Goal: Task Accomplishment & Management: Use online tool/utility

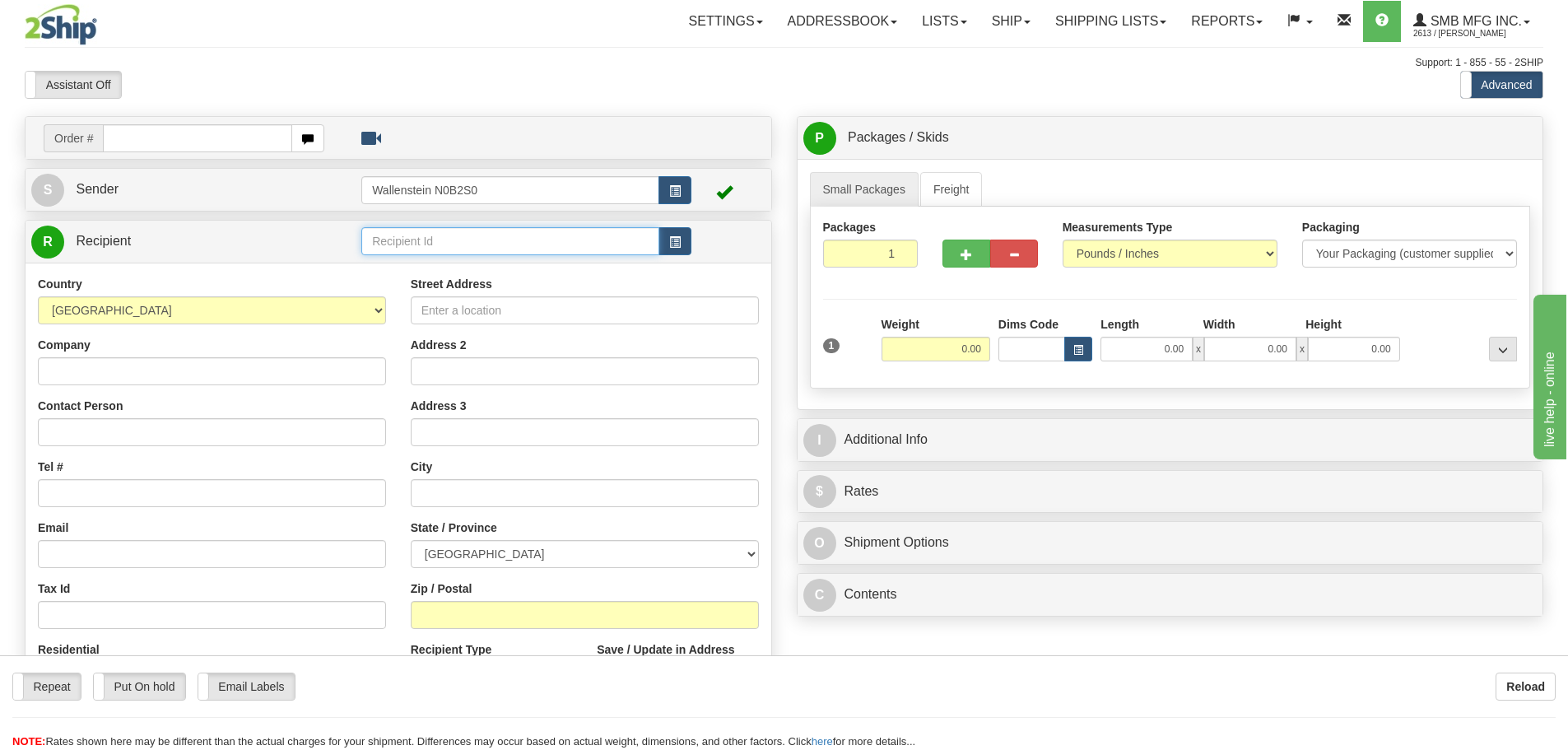
click at [397, 240] on input "text" at bounding box center [511, 241] width 298 height 28
click at [405, 269] on div "SPRA01" at bounding box center [507, 267] width 283 height 18
type input "SPRA01"
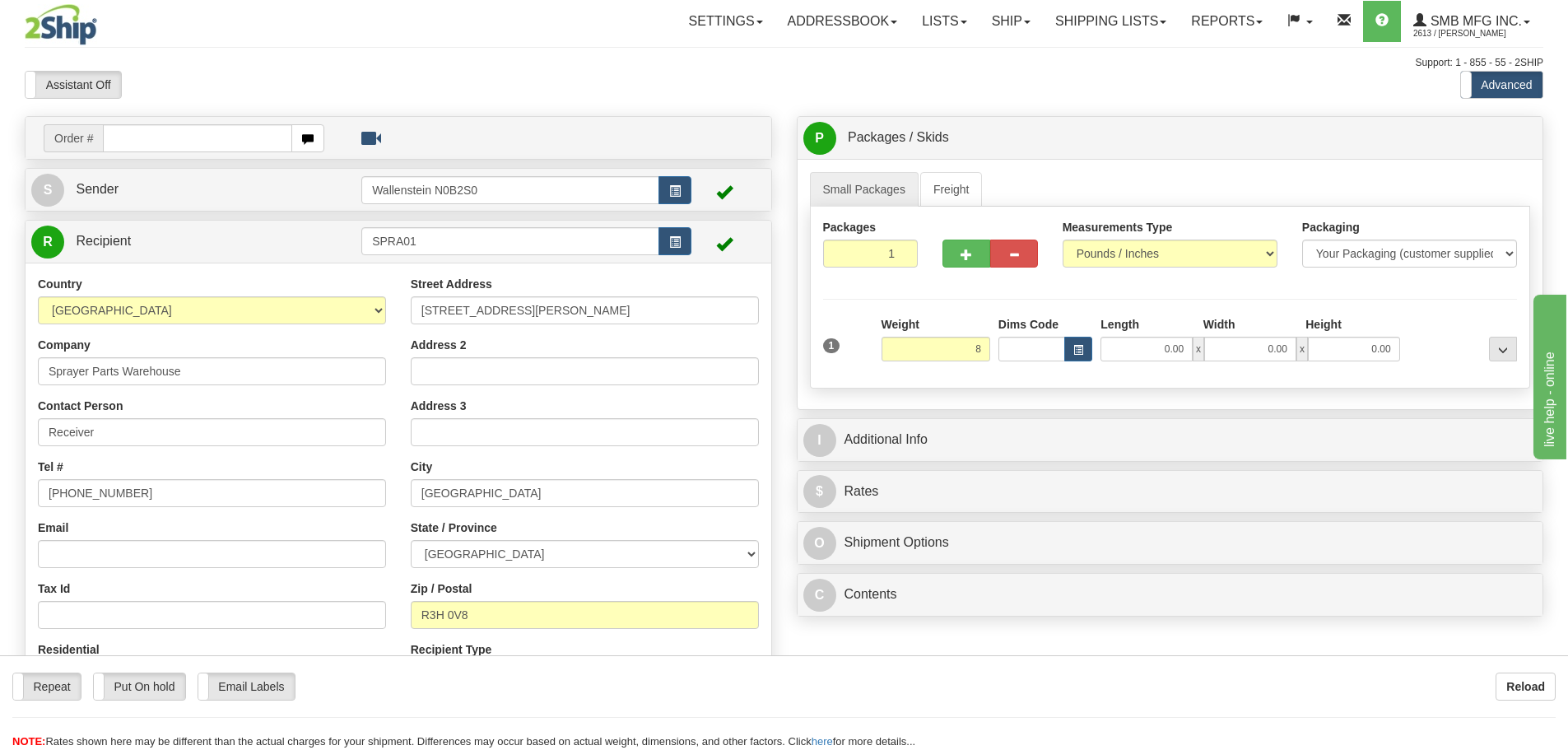
type input "8.00"
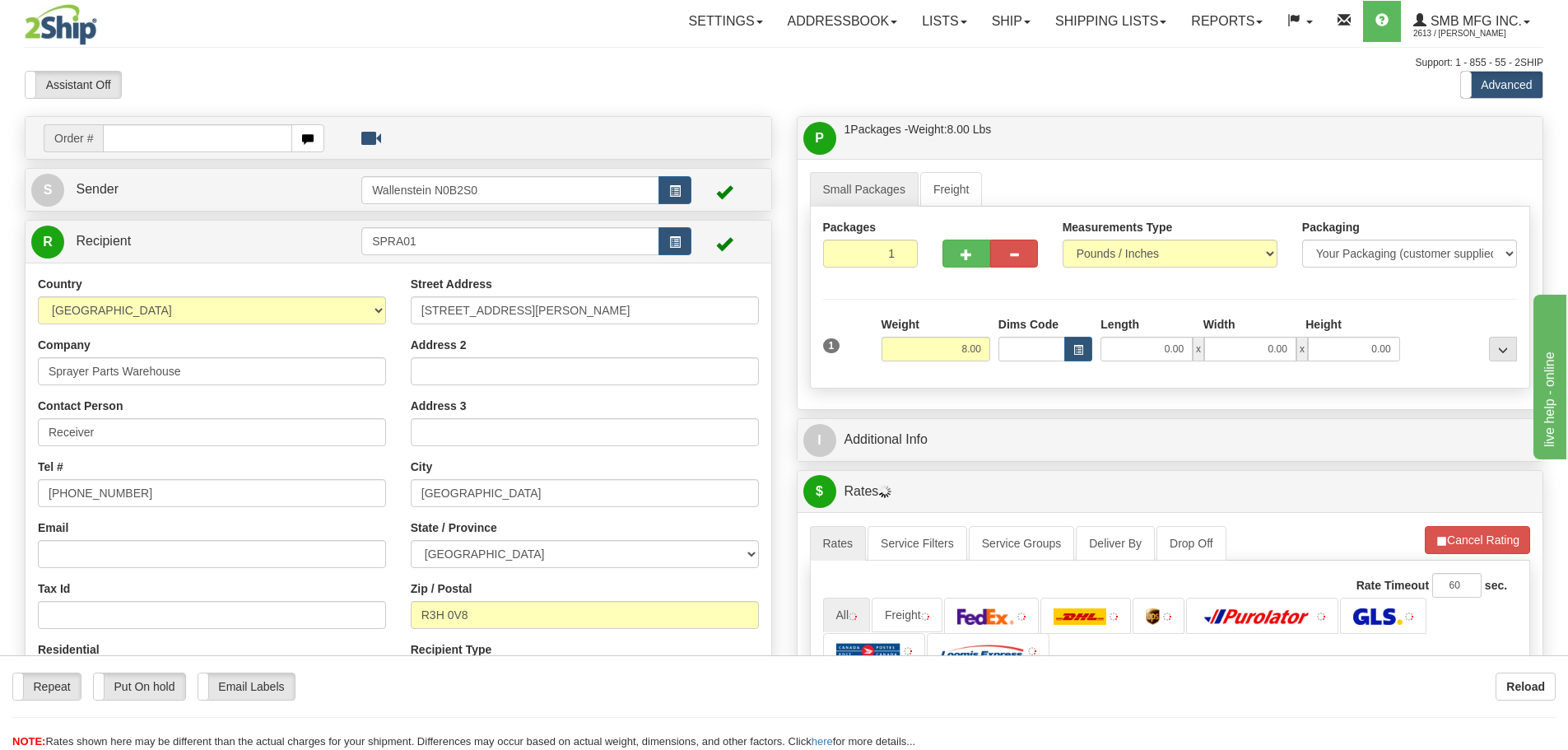
click at [1021, 385] on div "Packages 1 1 Measurements Type" at bounding box center [1171, 297] width 722 height 182
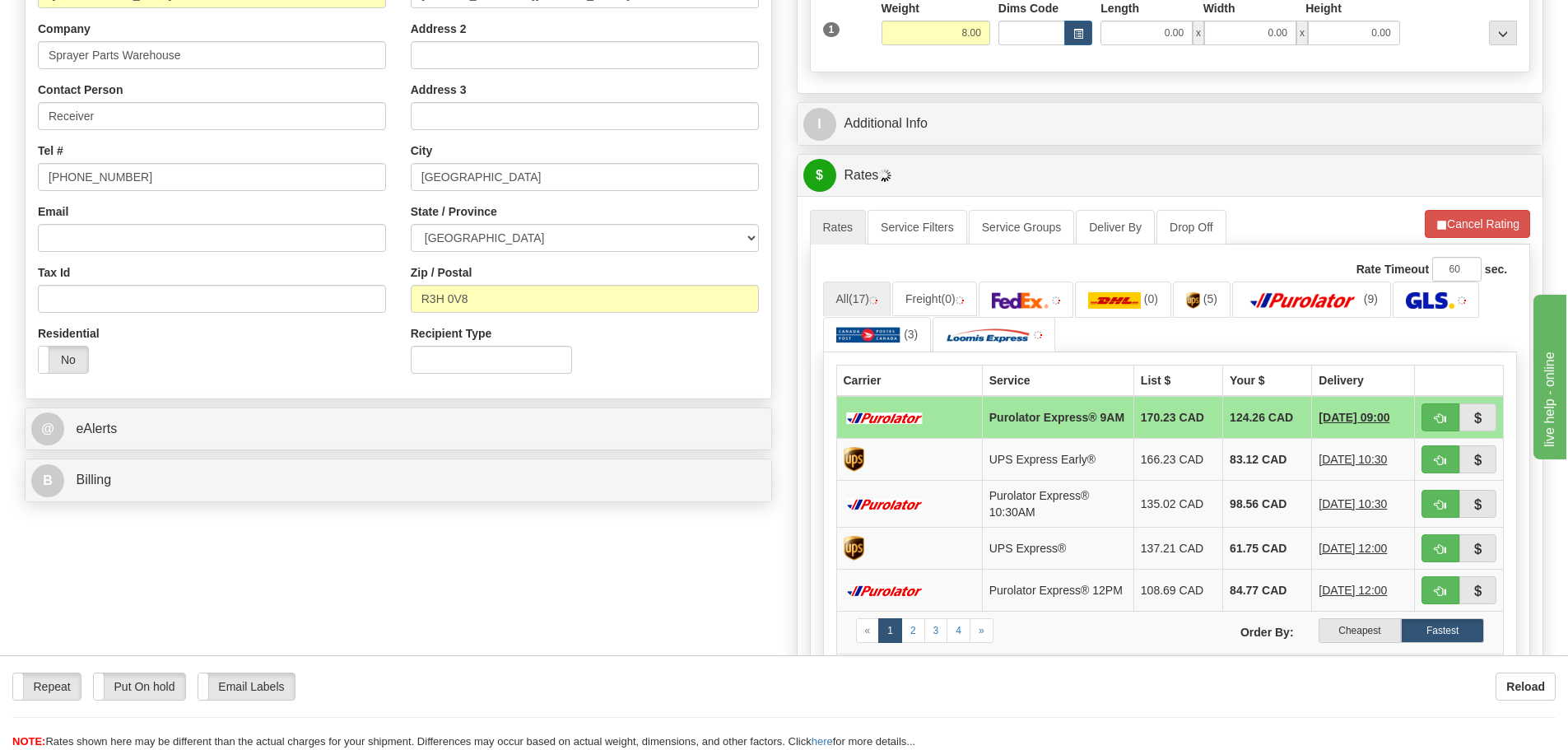
scroll to position [411, 0]
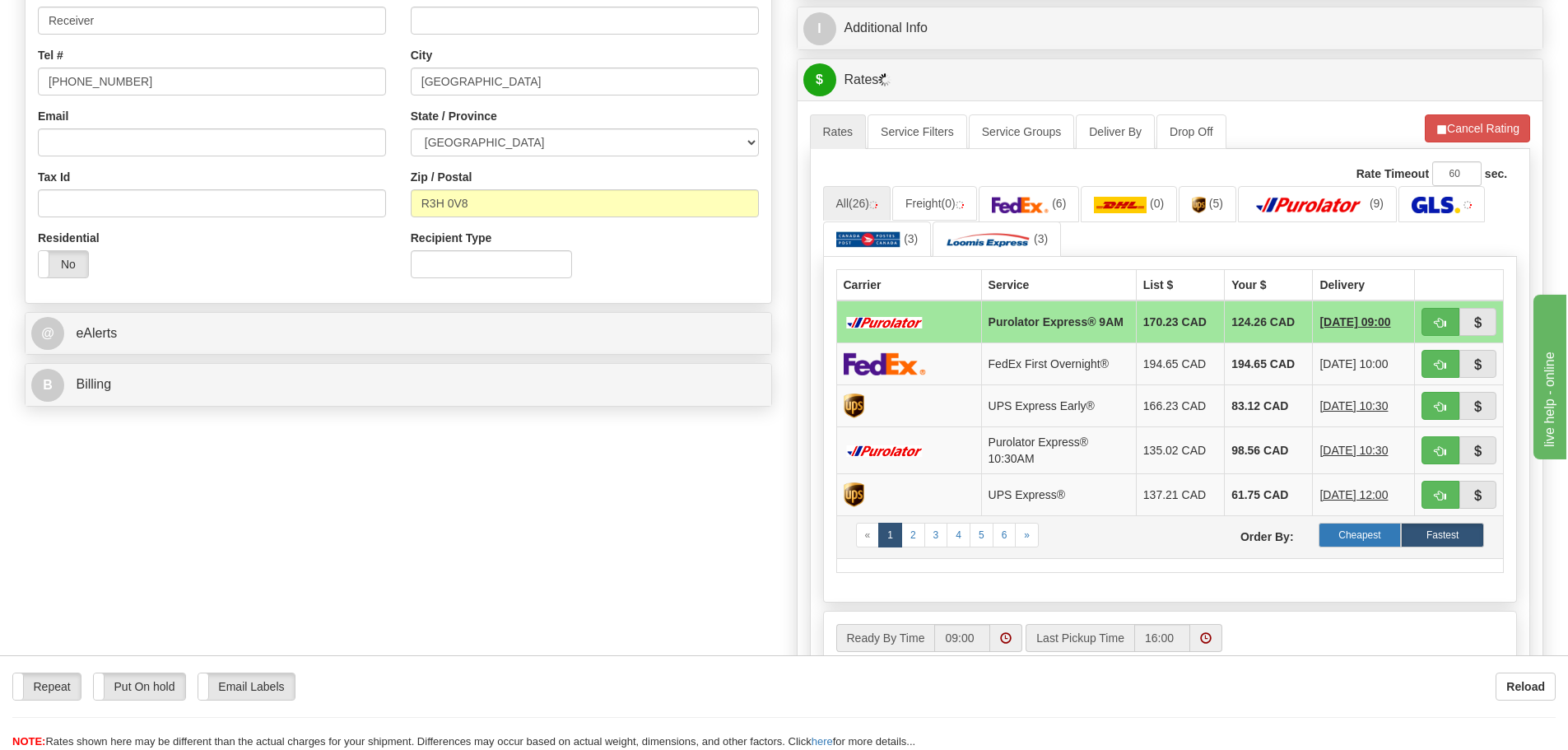
click at [1357, 535] on label "Cheapest" at bounding box center [1361, 535] width 83 height 25
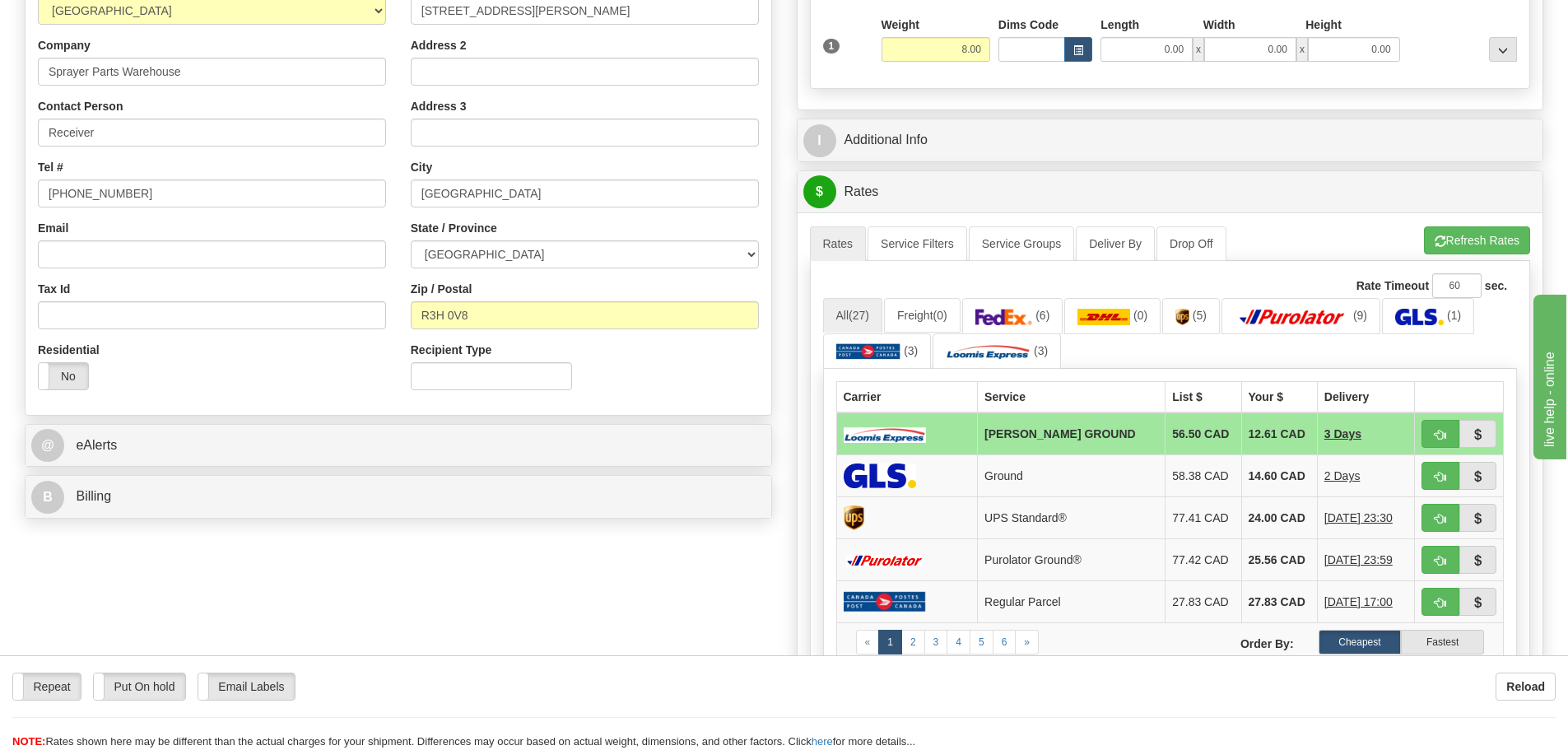
scroll to position [0, 0]
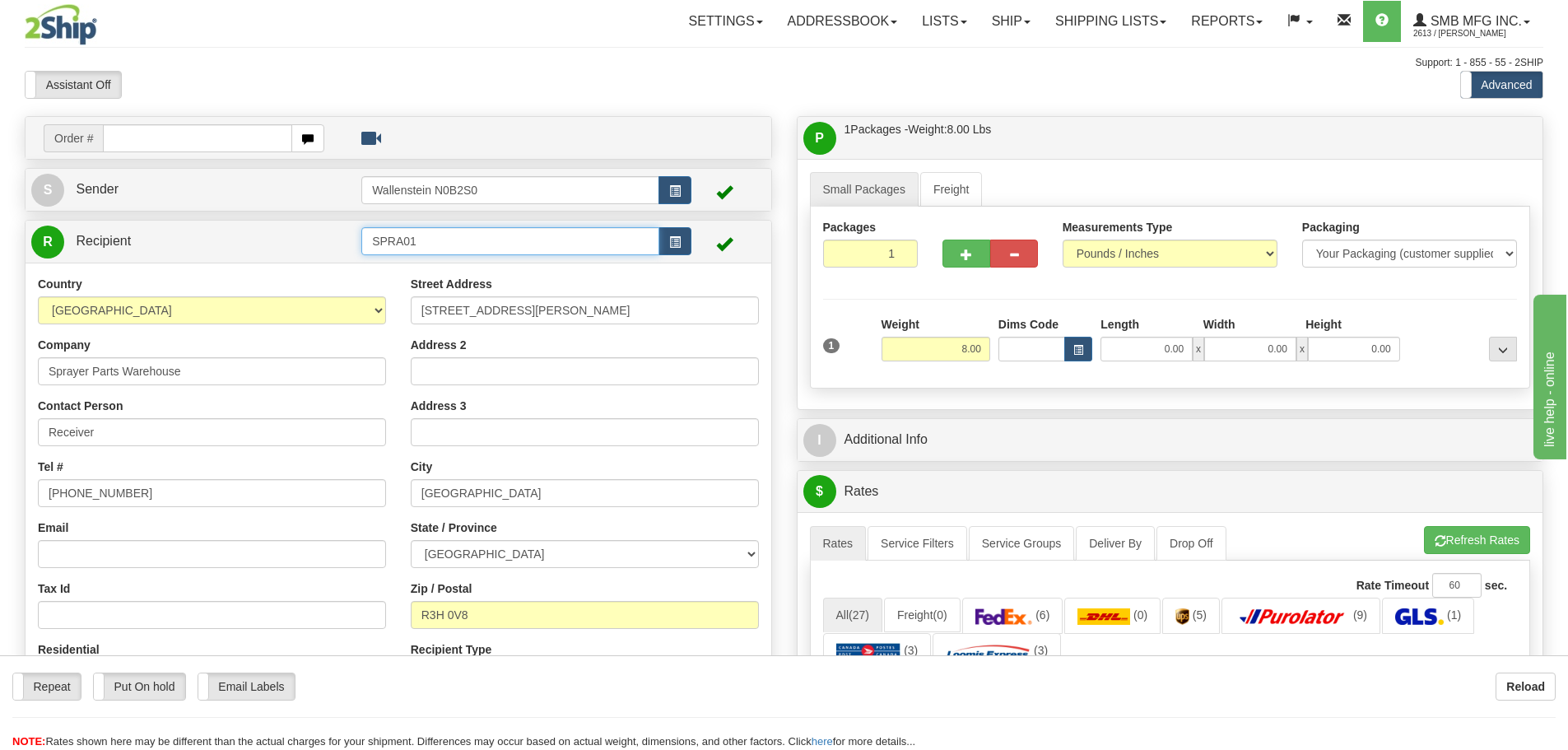
drag, startPoint x: 400, startPoint y: 230, endPoint x: 266, endPoint y: 225, distance: 134.1
click at [266, 225] on tr "R Recipient SPRA01" at bounding box center [398, 242] width 735 height 34
click at [443, 265] on div "WALC01" at bounding box center [507, 267] width 283 height 18
type input "WALC01"
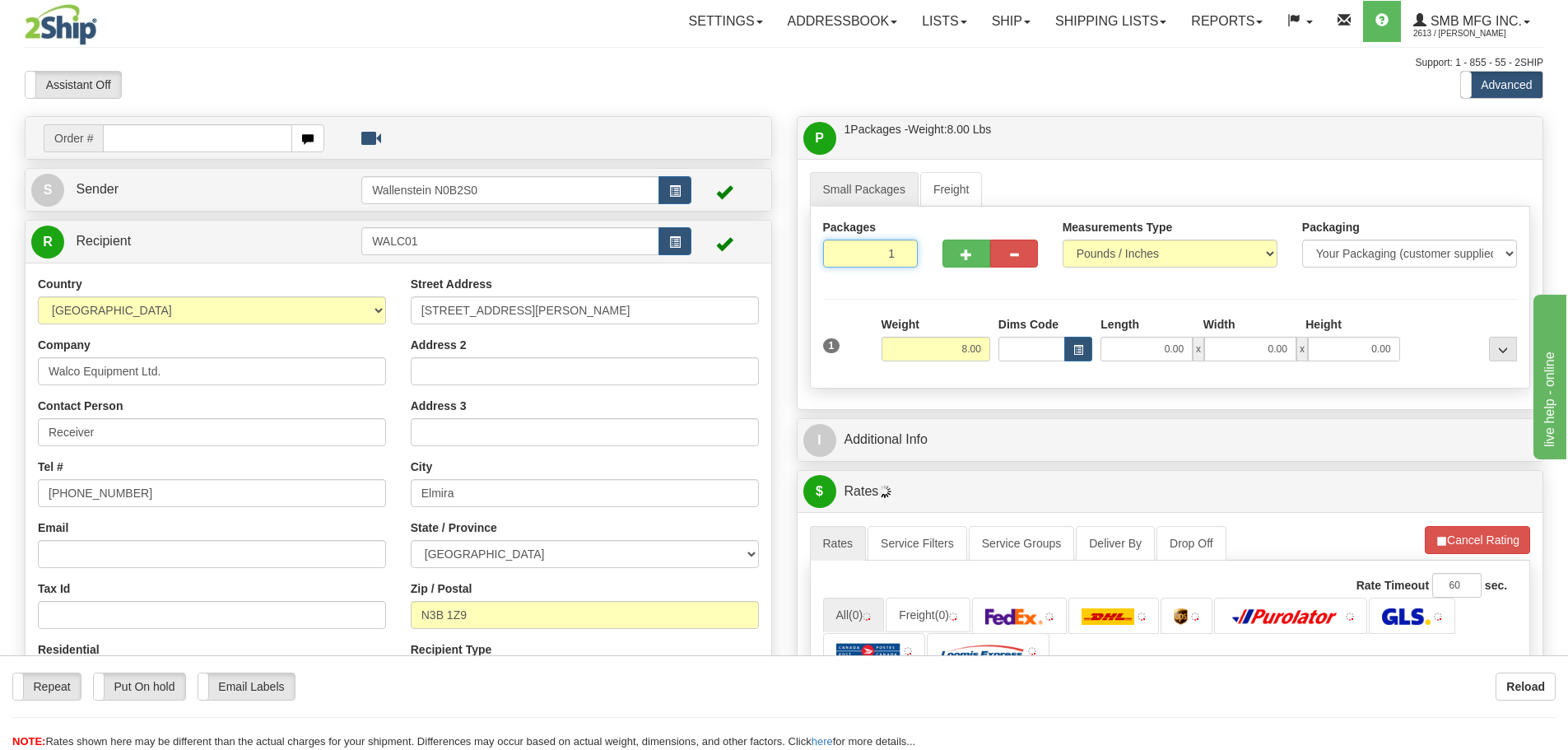
click at [856, 258] on input "1" at bounding box center [871, 254] width 96 height 28
type input "4"
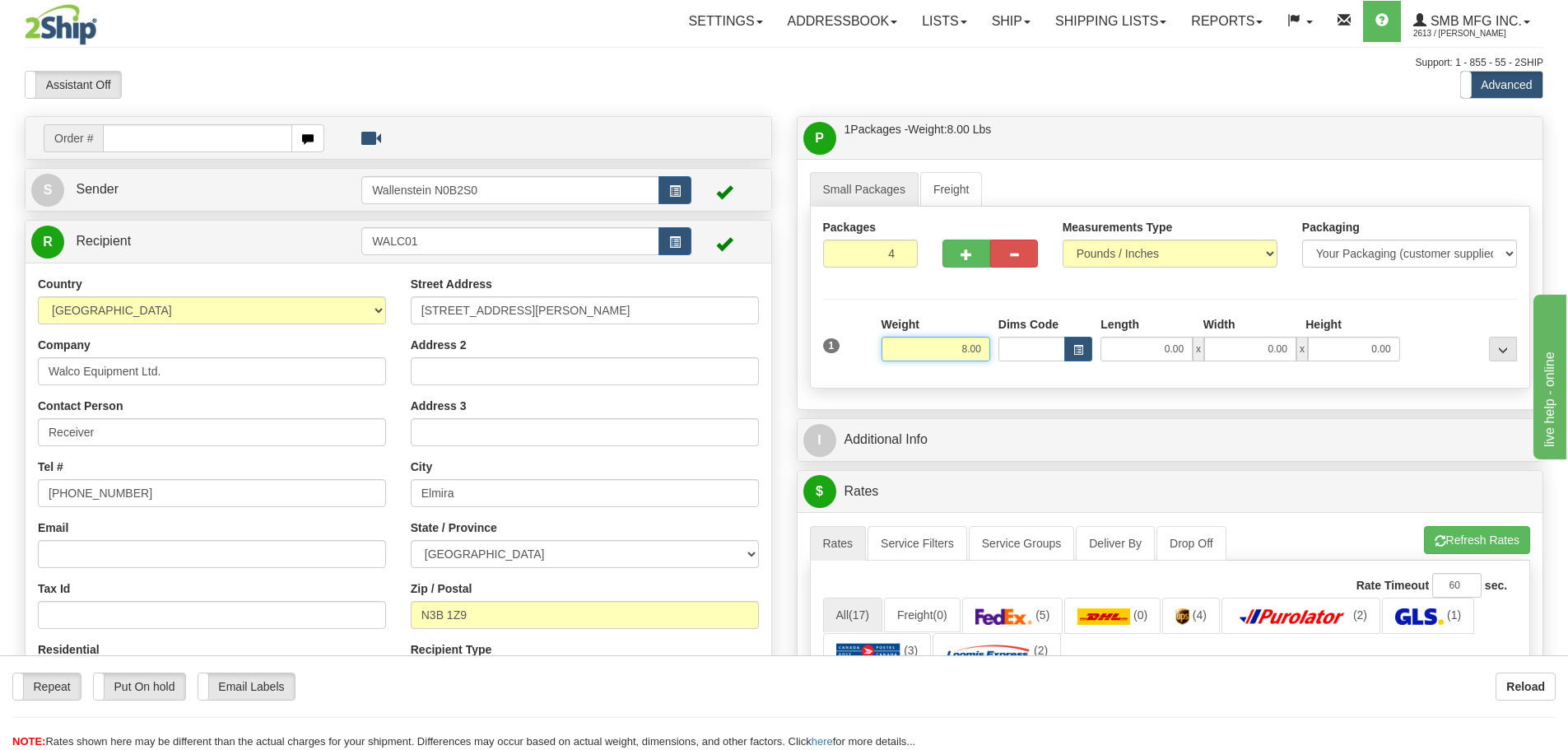
click at [945, 353] on div "Packages 4 1 Measurements Type" at bounding box center [1171, 297] width 722 height 182
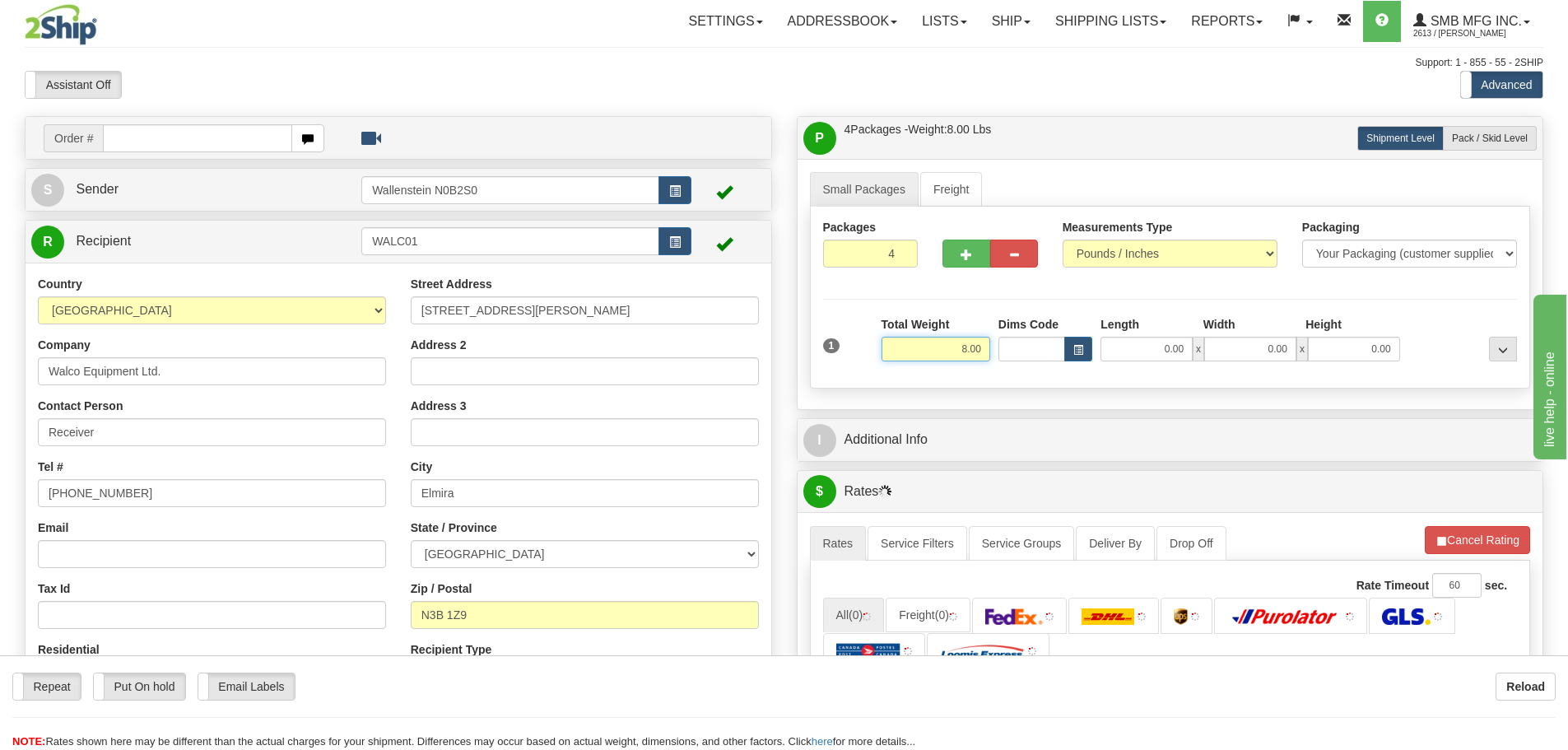
click at [942, 353] on input "8.00" at bounding box center [936, 349] width 109 height 25
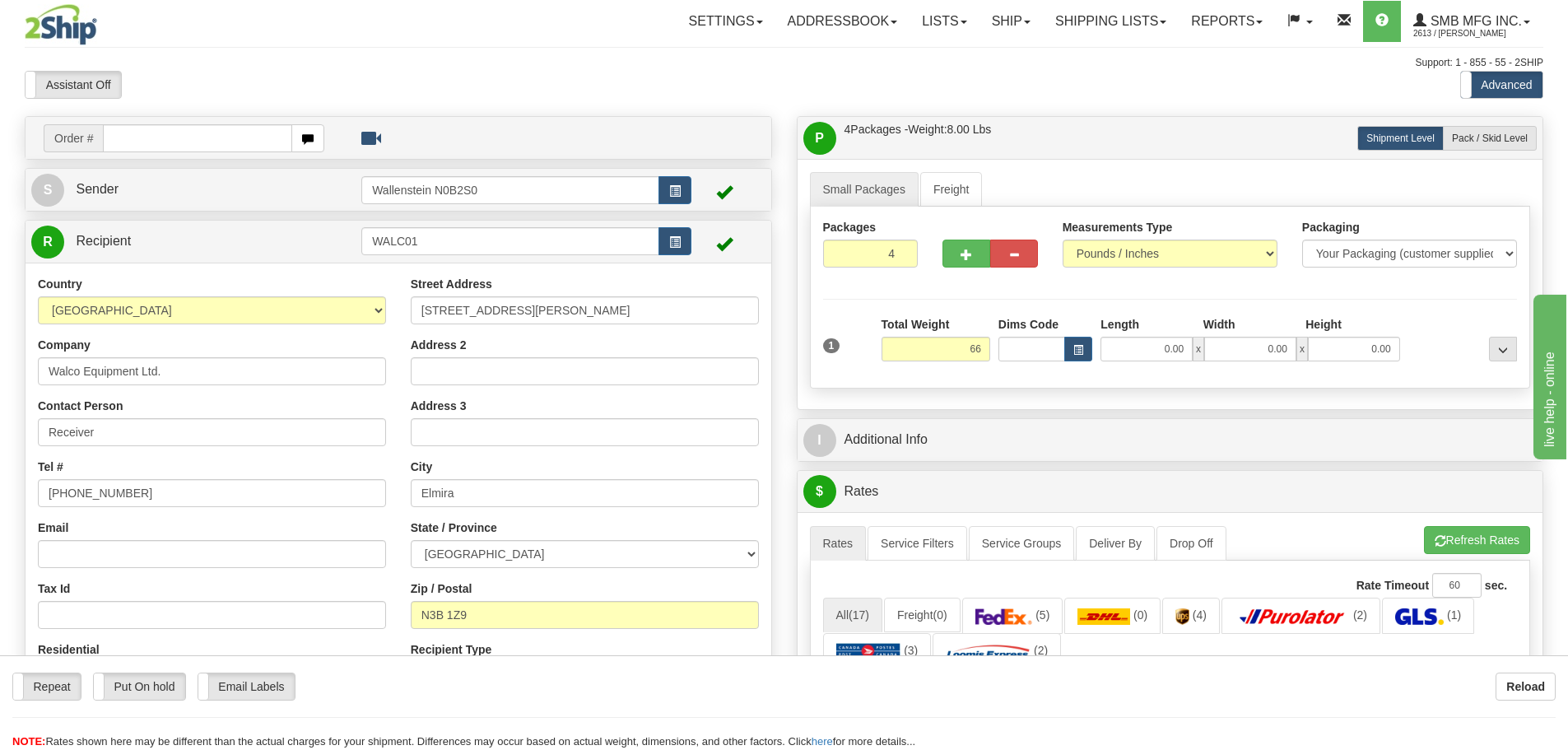
type input "66.00"
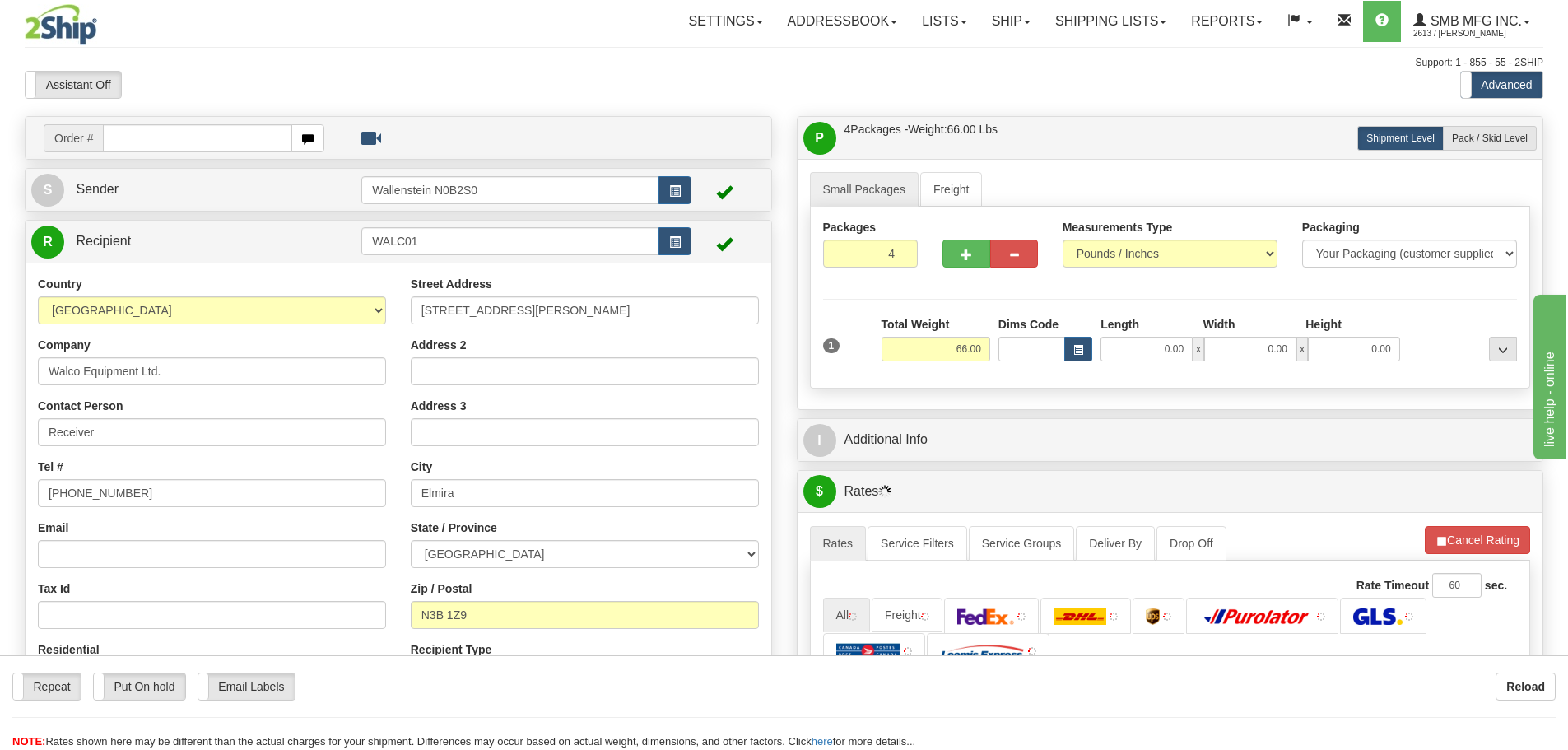
click at [1025, 403] on div "Small Packages Freight Packages 4 1 Measurements Type" at bounding box center [1171, 284] width 746 height 250
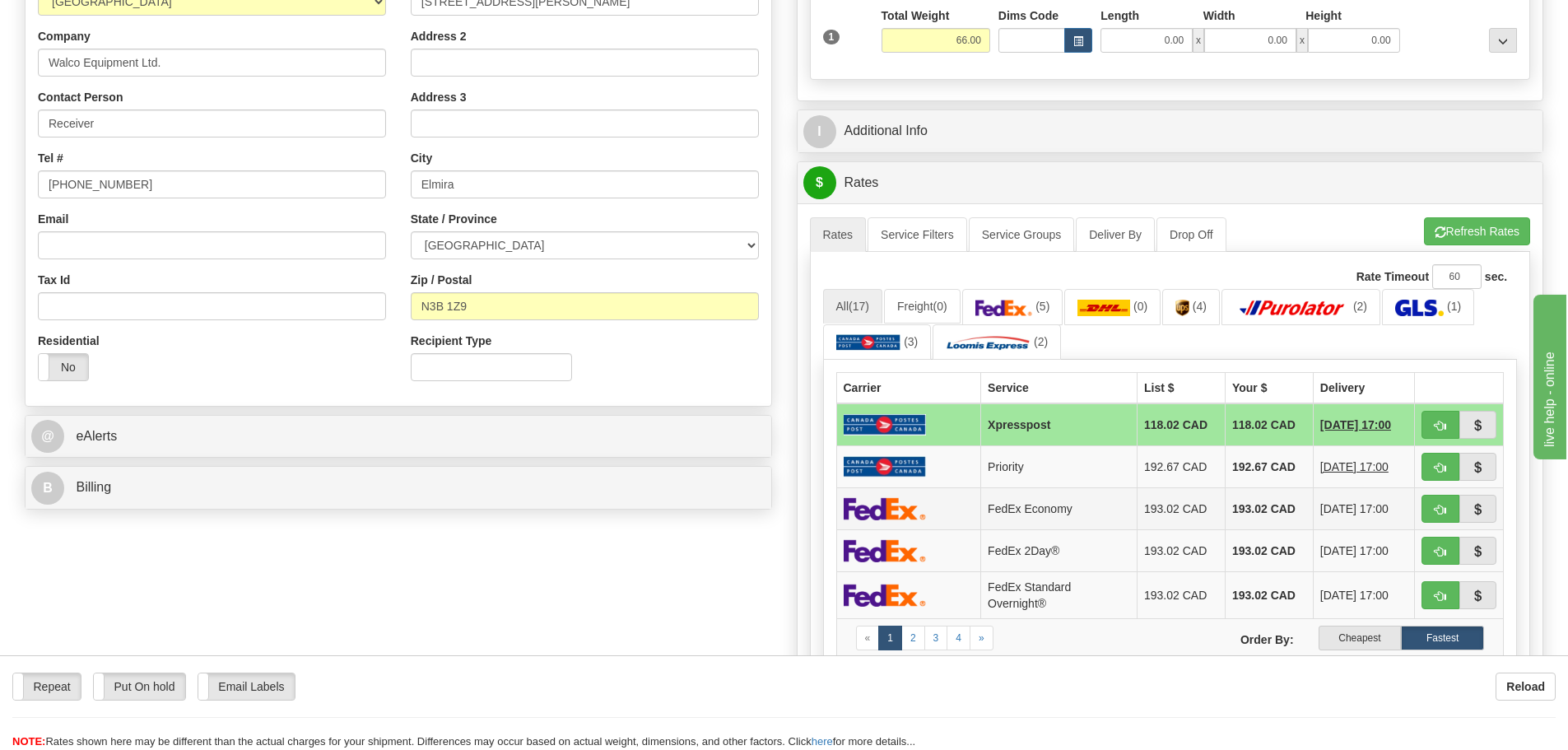
scroll to position [411, 0]
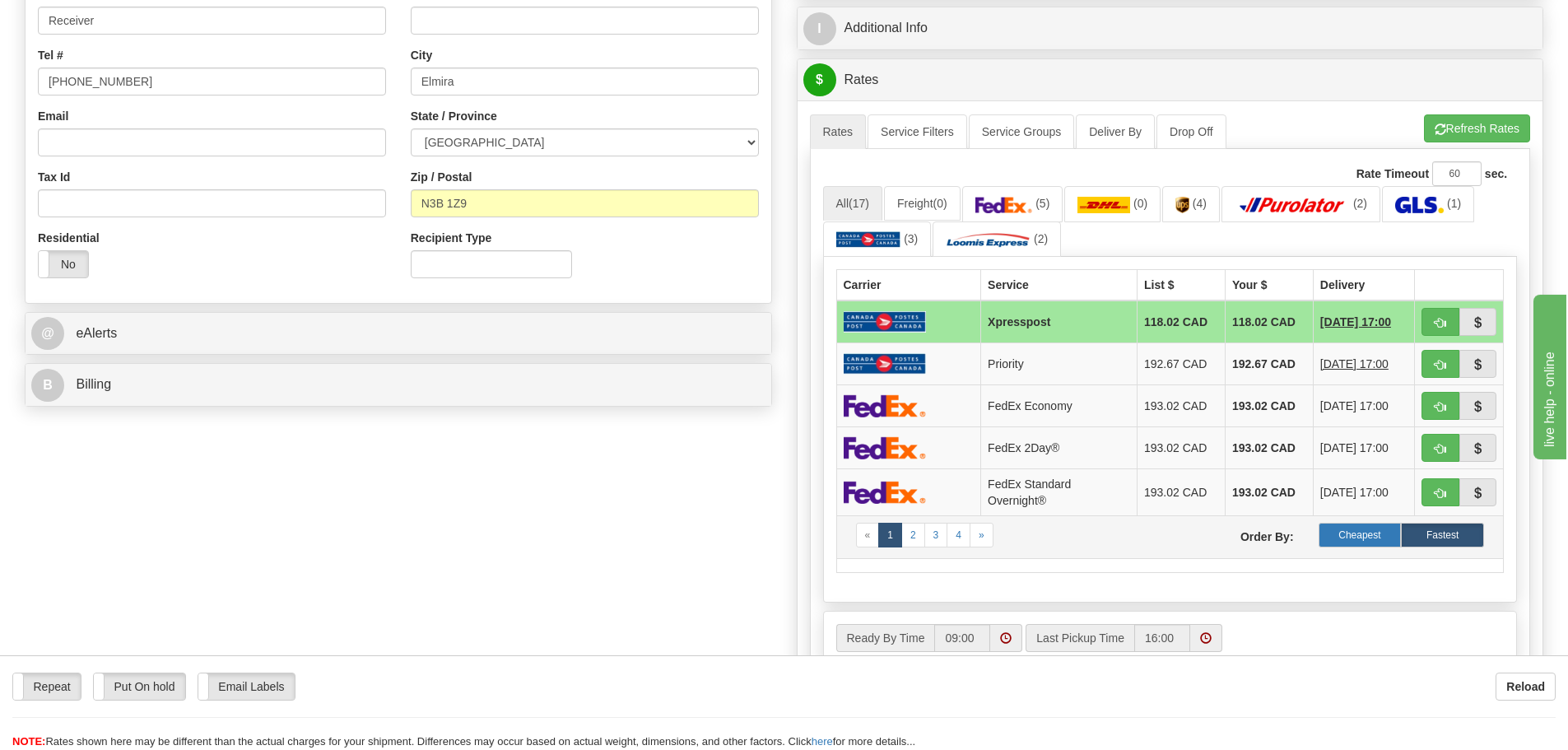
click at [1350, 528] on label "Cheapest" at bounding box center [1361, 535] width 83 height 25
